Goal: Transaction & Acquisition: Purchase product/service

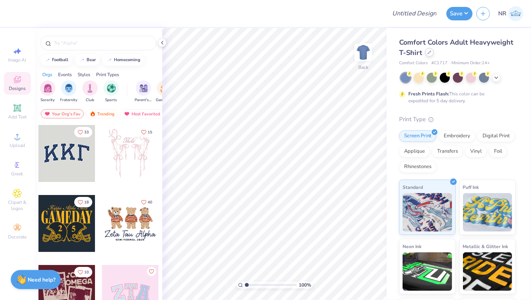
click at [434, 55] on div at bounding box center [429, 52] width 8 height 8
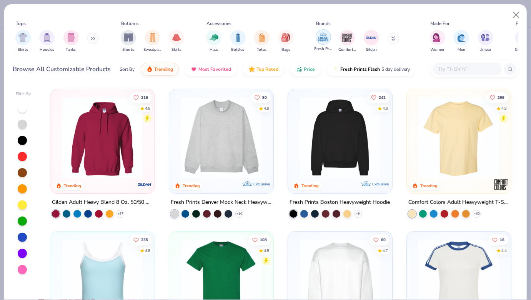
click at [325, 40] on img "filter for Fresh Prints" at bounding box center [323, 37] width 12 height 12
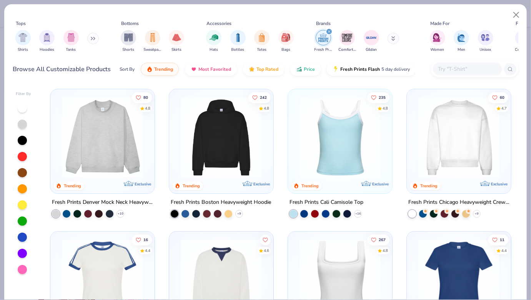
click at [214, 158] on img at bounding box center [221, 137] width 89 height 81
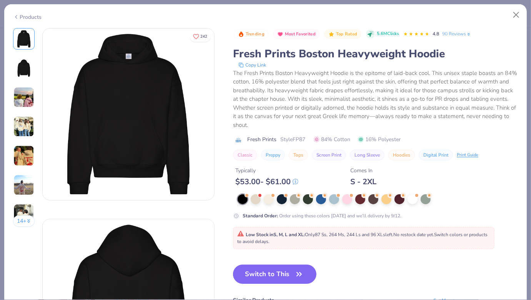
scroll to position [2, 0]
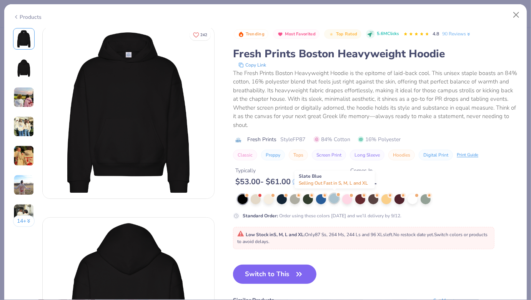
click at [336, 196] on div at bounding box center [334, 198] width 10 height 10
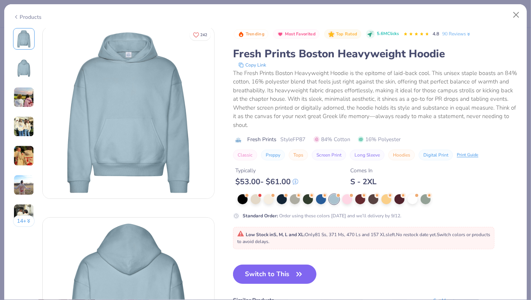
click at [19, 218] on button "14 +" at bounding box center [24, 221] width 22 height 12
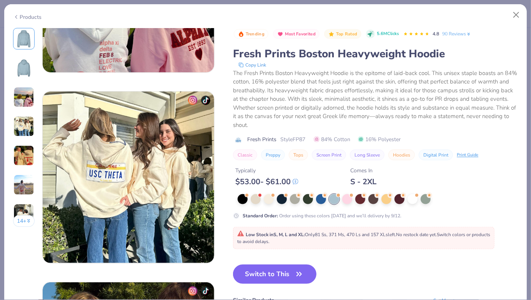
scroll to position [468, 0]
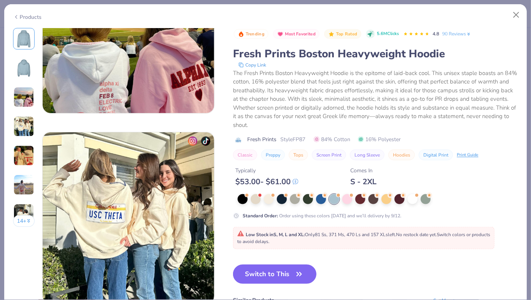
click at [23, 218] on button "14 +" at bounding box center [24, 221] width 22 height 12
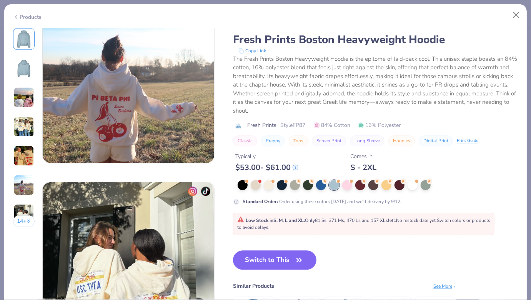
scroll to position [935, 0]
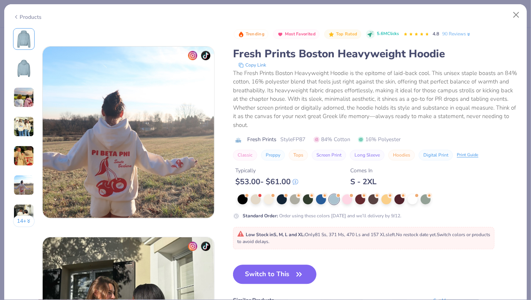
click at [19, 221] on button "14 +" at bounding box center [24, 221] width 22 height 12
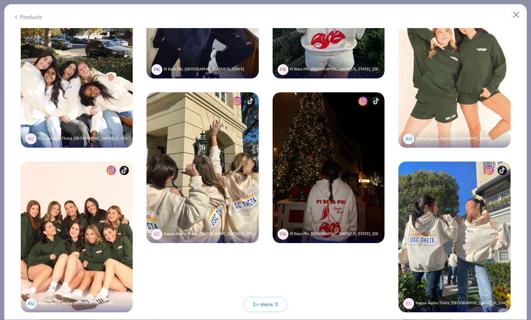
scroll to position [1759, 0]
